Goal: Task Accomplishment & Management: Manage account settings

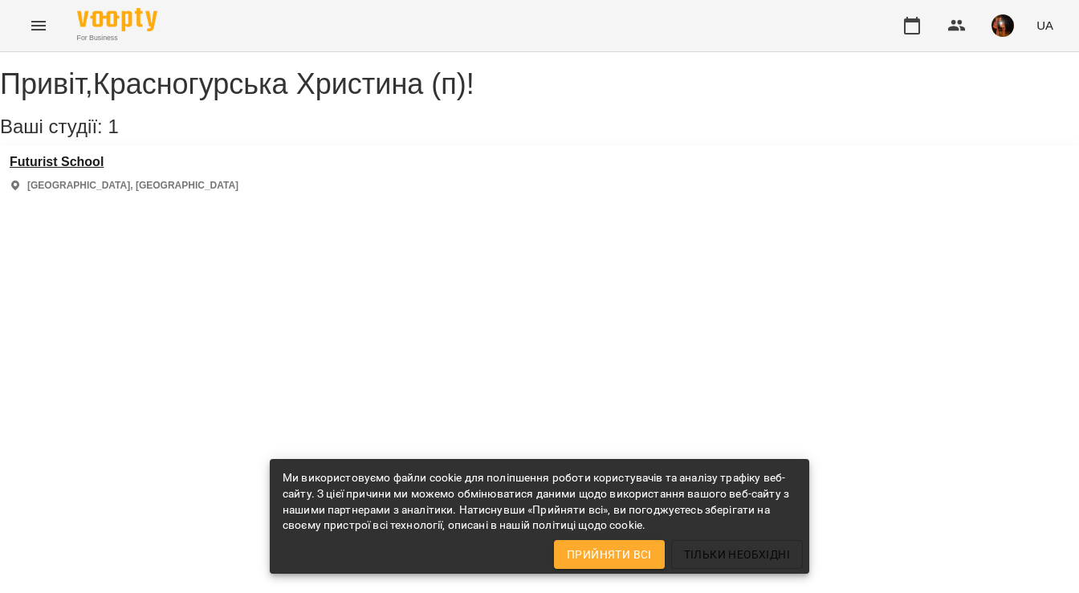
click at [83, 169] on h3 "Futurist School" at bounding box center [124, 162] width 229 height 14
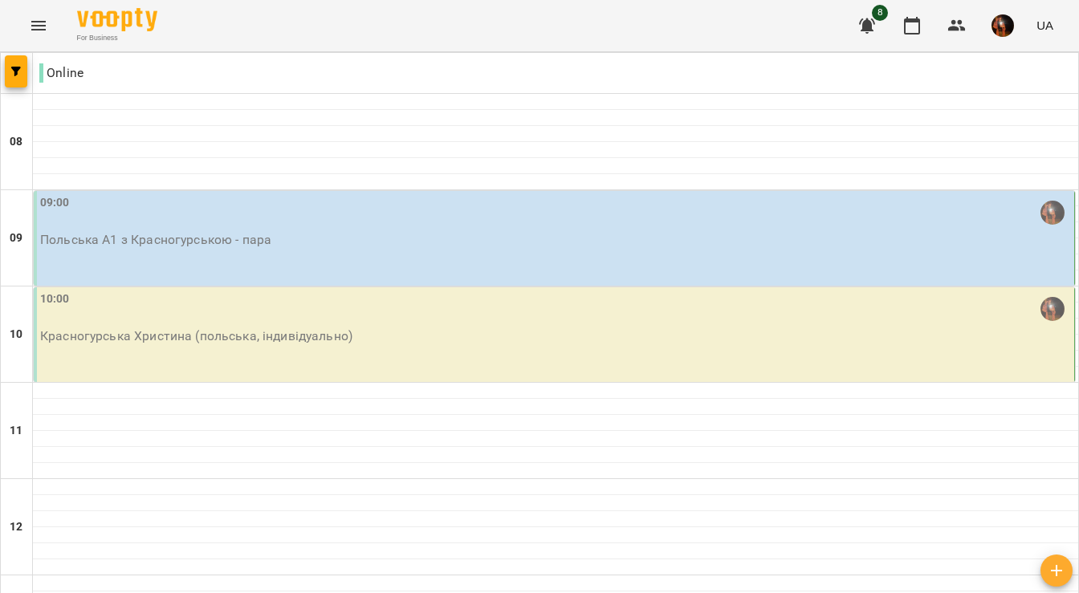
scroll to position [270, 0]
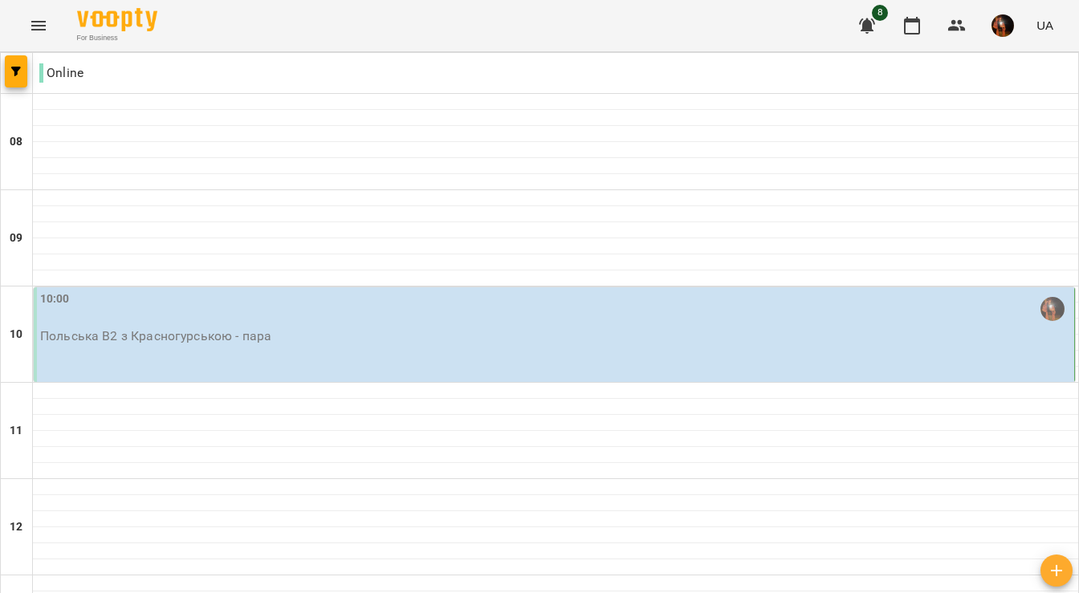
scroll to position [0, 0]
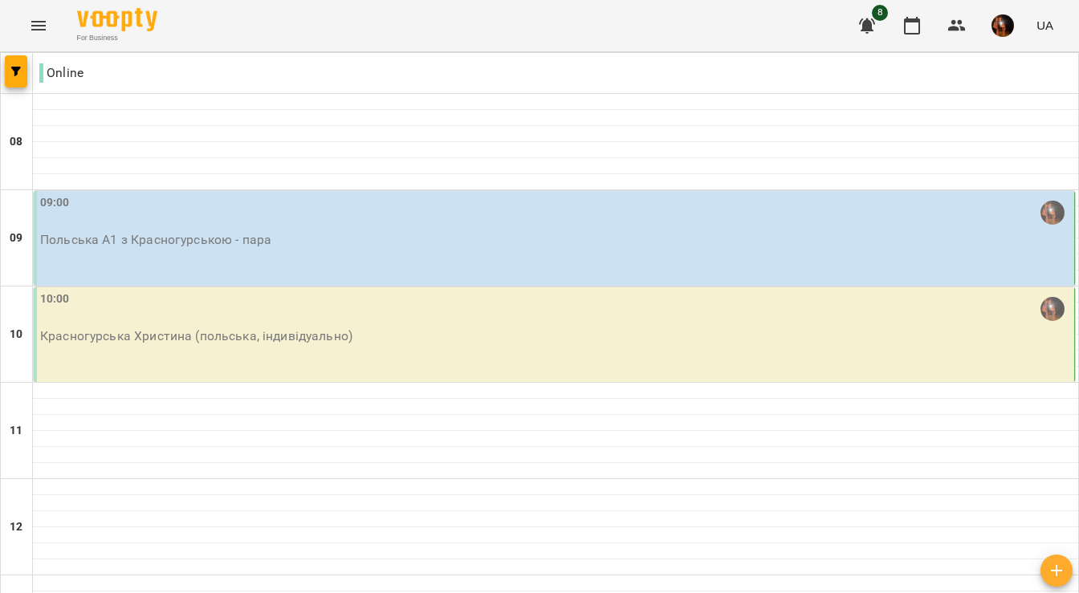
scroll to position [571, 0]
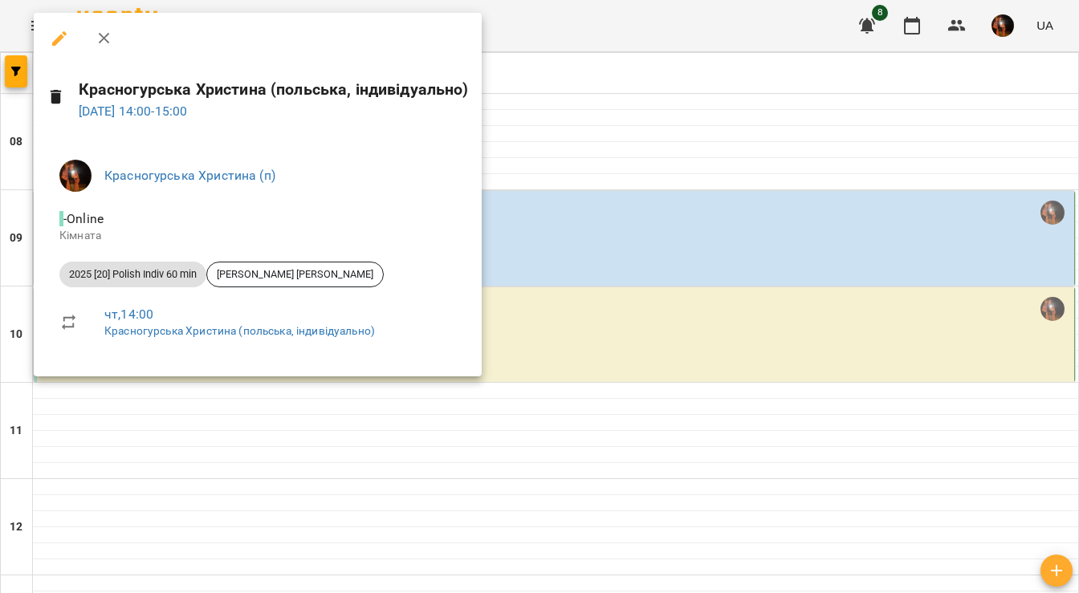
click at [691, 247] on div at bounding box center [539, 296] width 1079 height 593
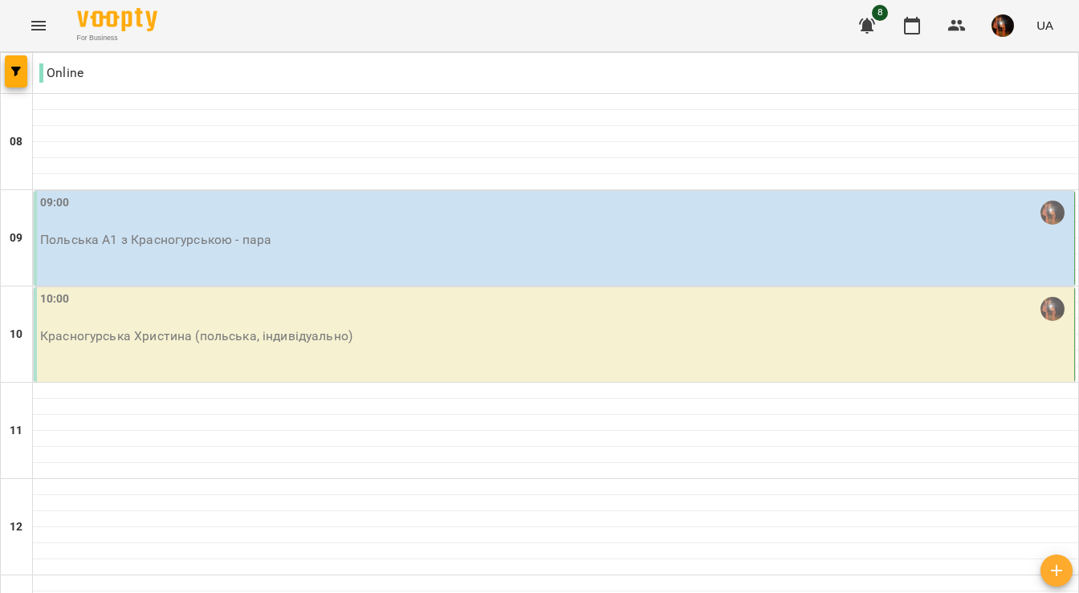
scroll to position [1051, 0]
type input "**********"
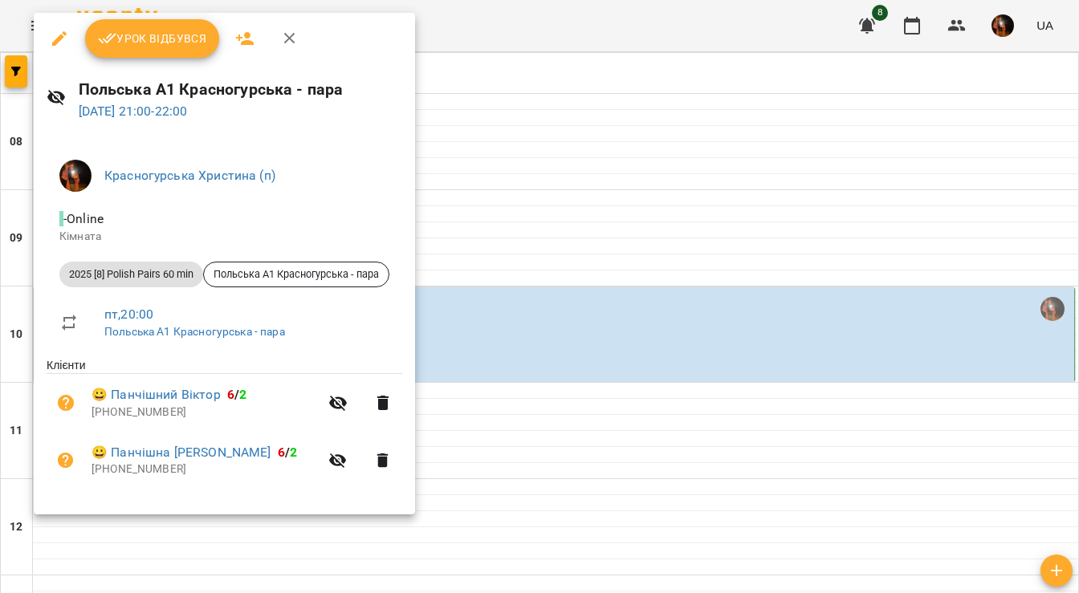
click at [496, 348] on div at bounding box center [539, 296] width 1079 height 593
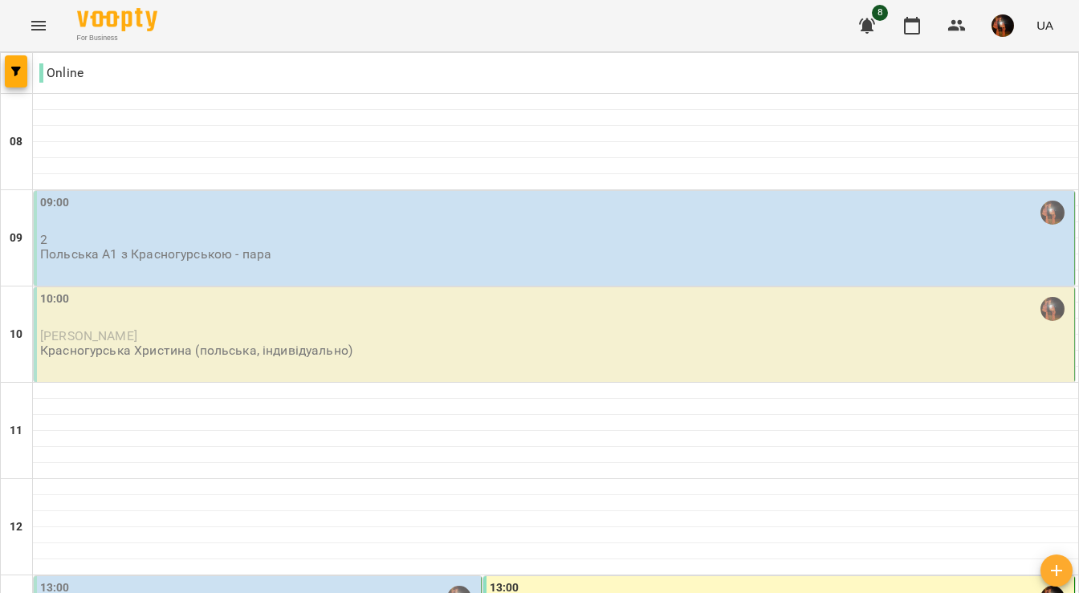
scroll to position [0, 0]
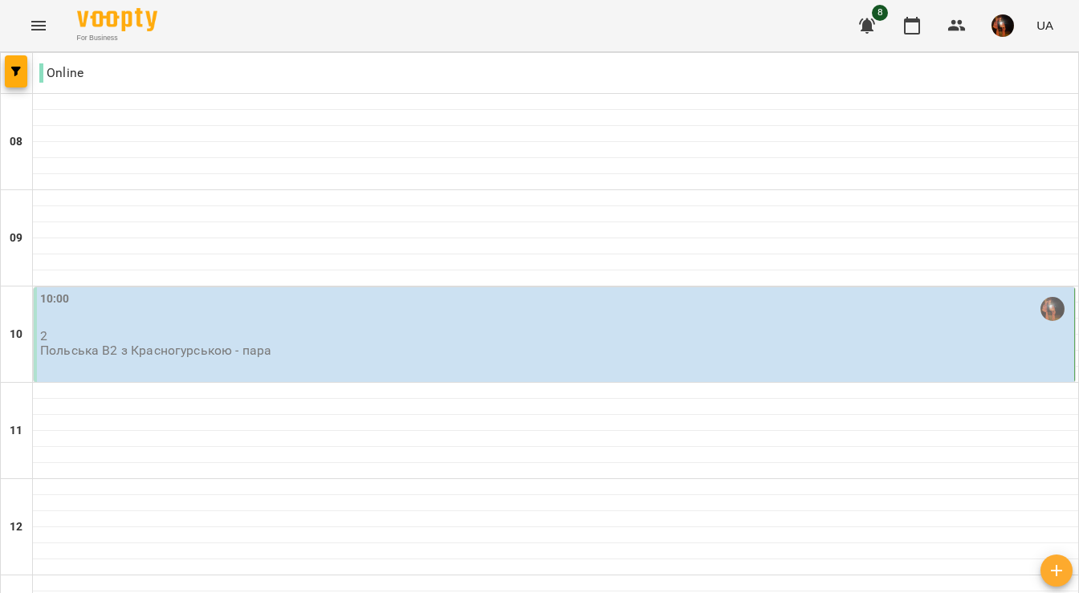
scroll to position [1051, 0]
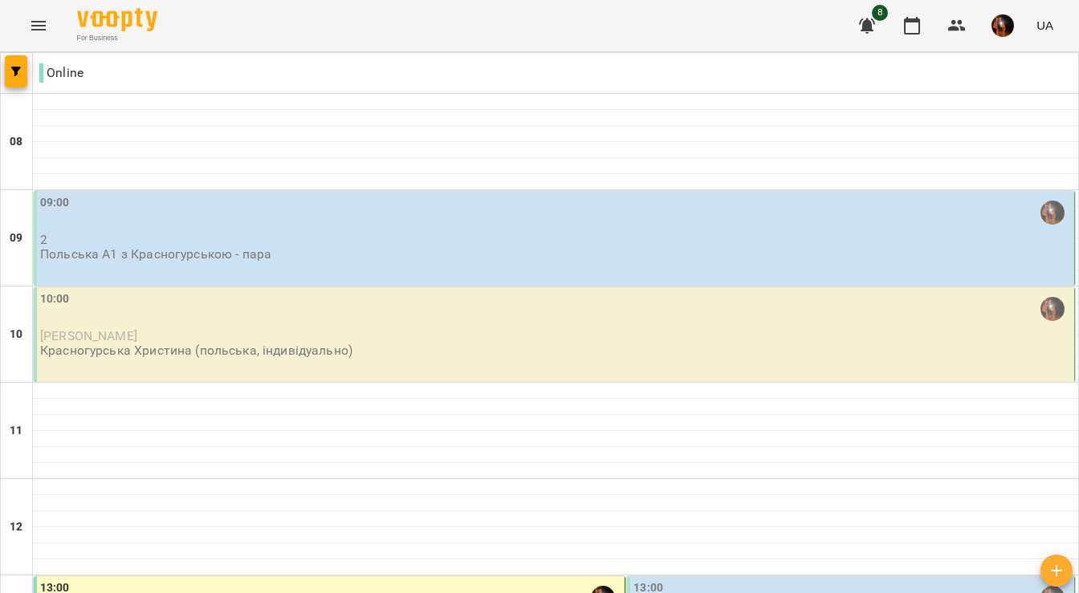
scroll to position [221, 0]
